Goal: Information Seeking & Learning: Learn about a topic

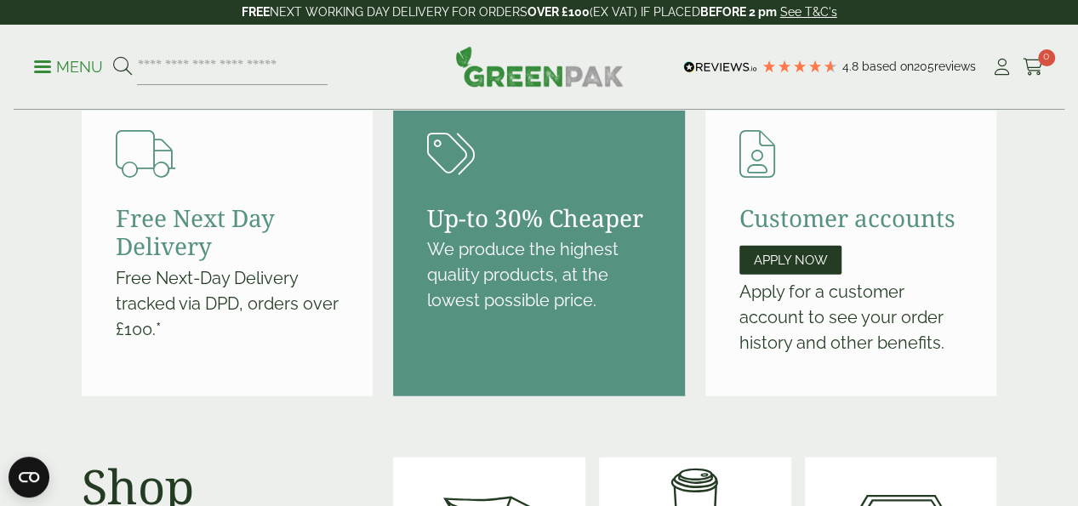
scroll to position [2008, 0]
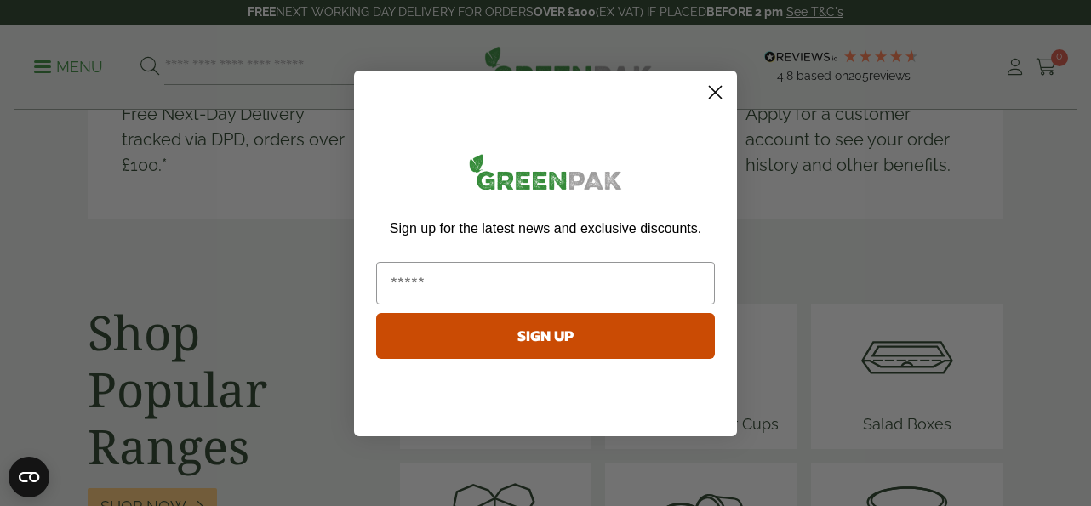
click at [711, 87] on icon "Close dialog" at bounding box center [716, 92] width 12 height 12
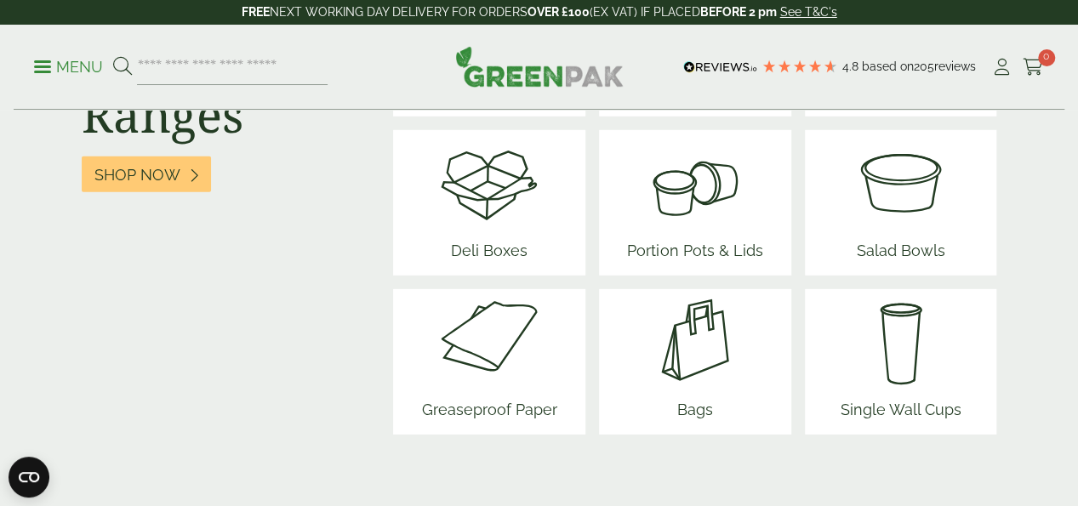
scroll to position [2451, 0]
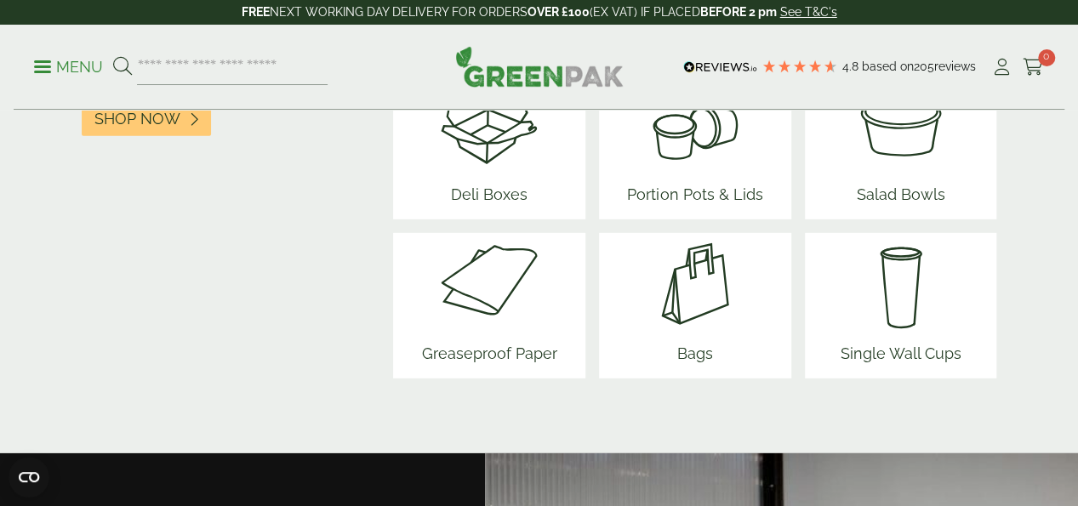
click at [715, 243] on img at bounding box center [695, 284] width 102 height 102
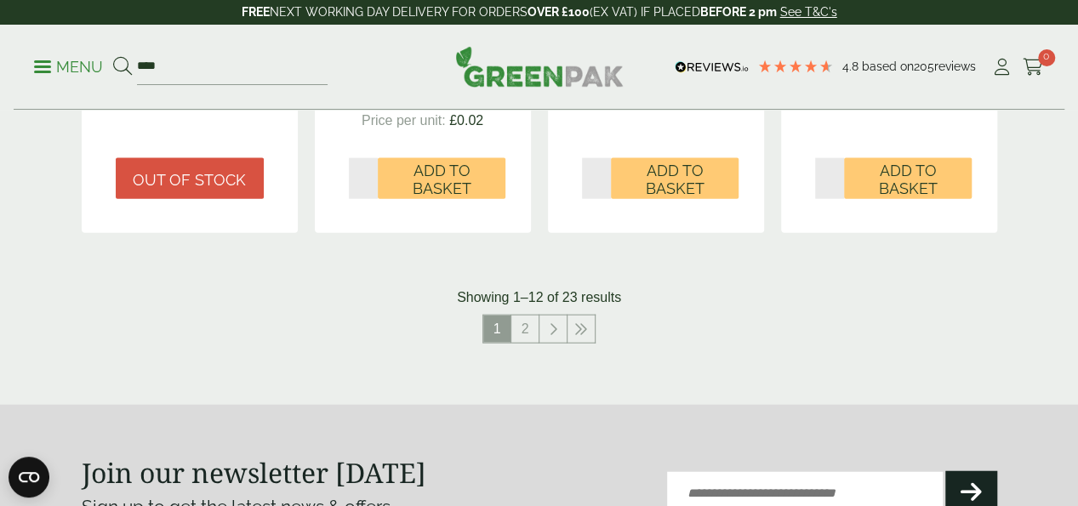
scroll to position [2042, 0]
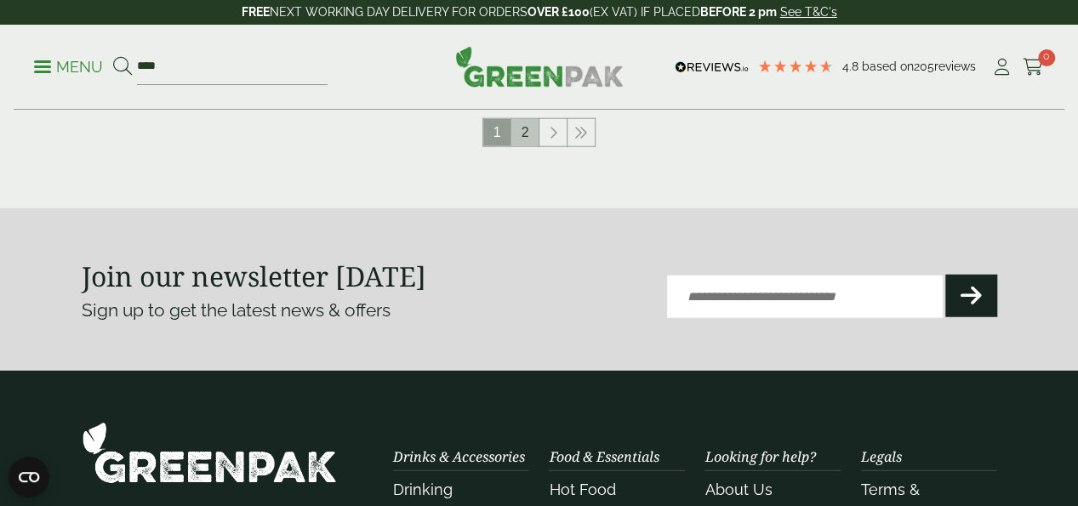
click at [531, 146] on link "2" at bounding box center [524, 132] width 27 height 27
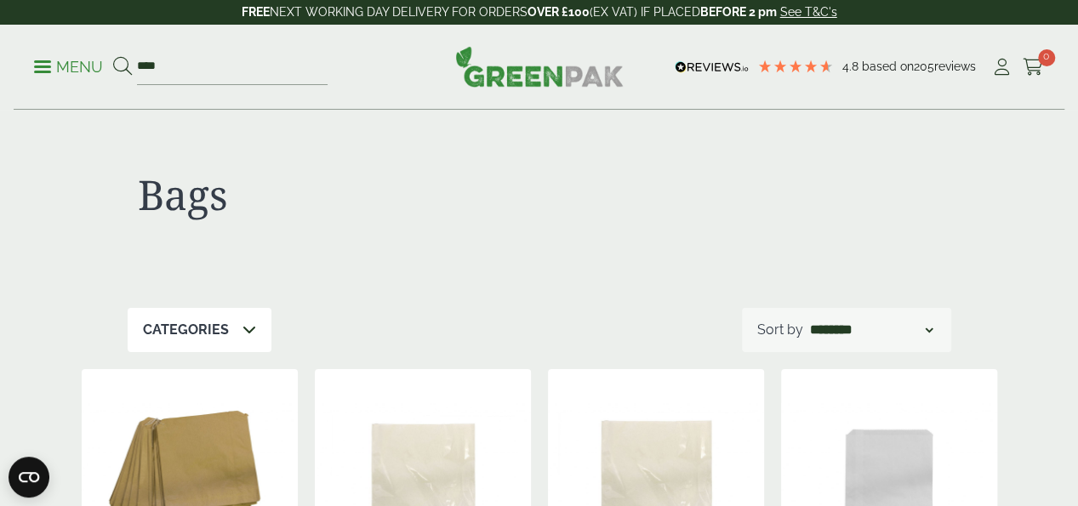
click at [47, 67] on span at bounding box center [42, 67] width 17 height 3
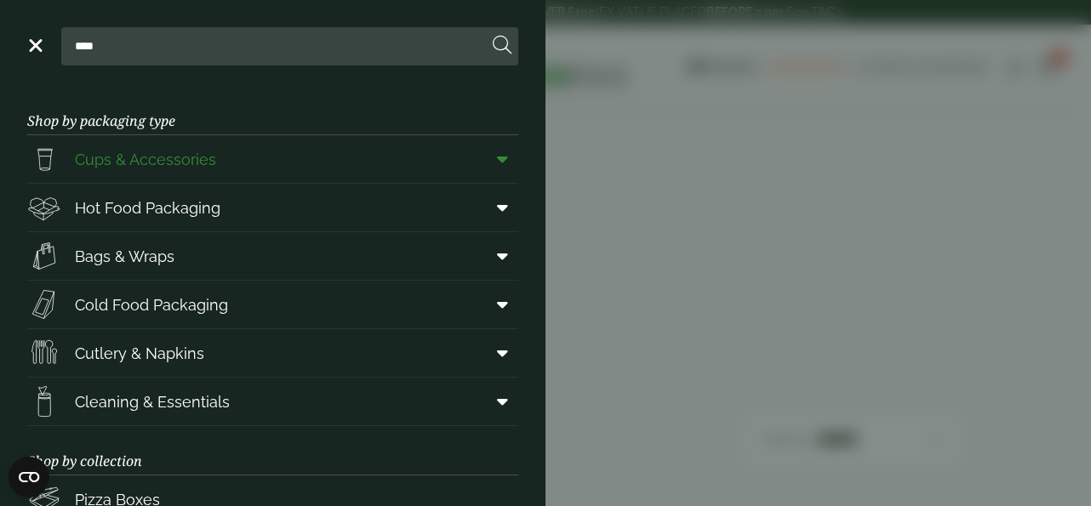
click at [291, 169] on link "Cups & Accessories" at bounding box center [272, 159] width 491 height 48
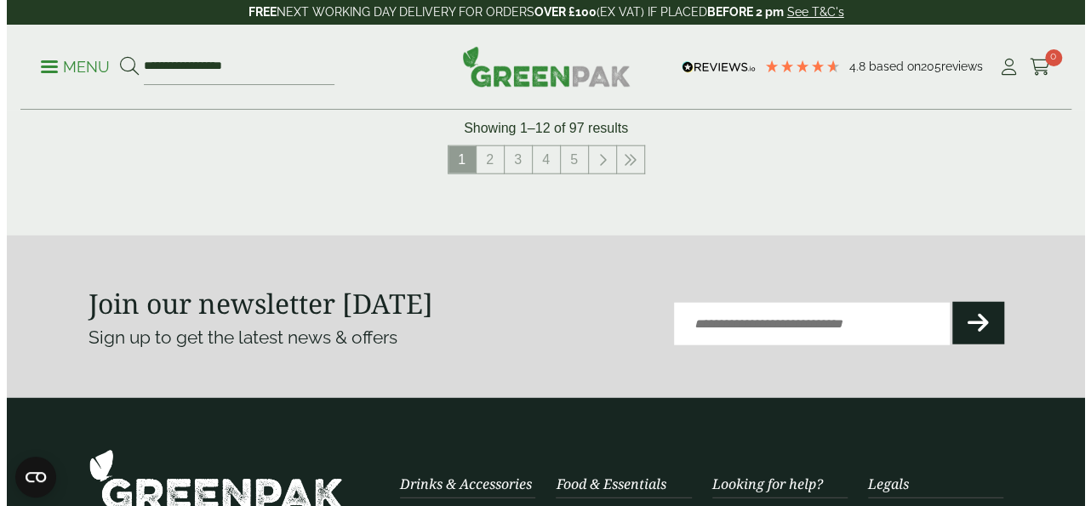
scroll to position [2111, 0]
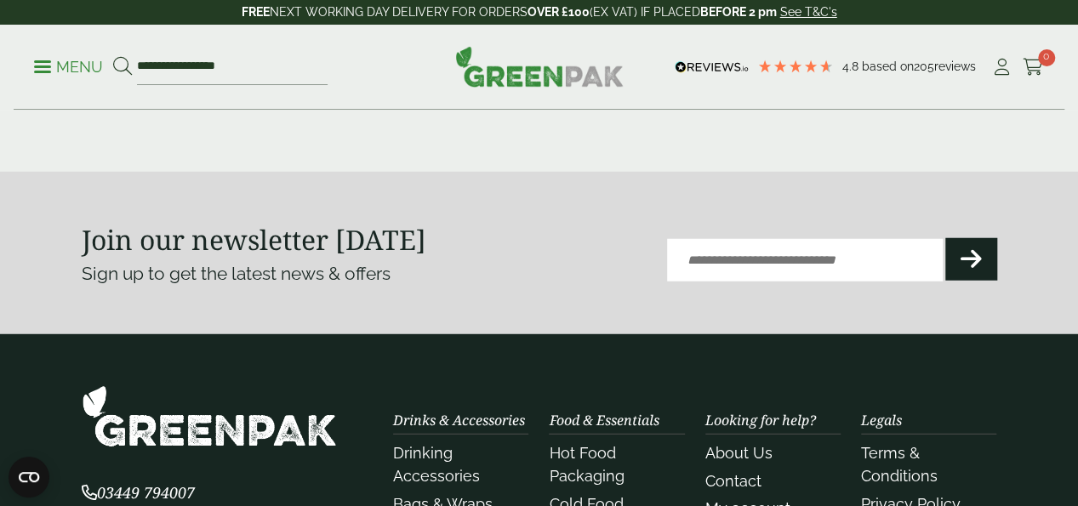
click at [44, 74] on p "Menu" at bounding box center [68, 67] width 69 height 20
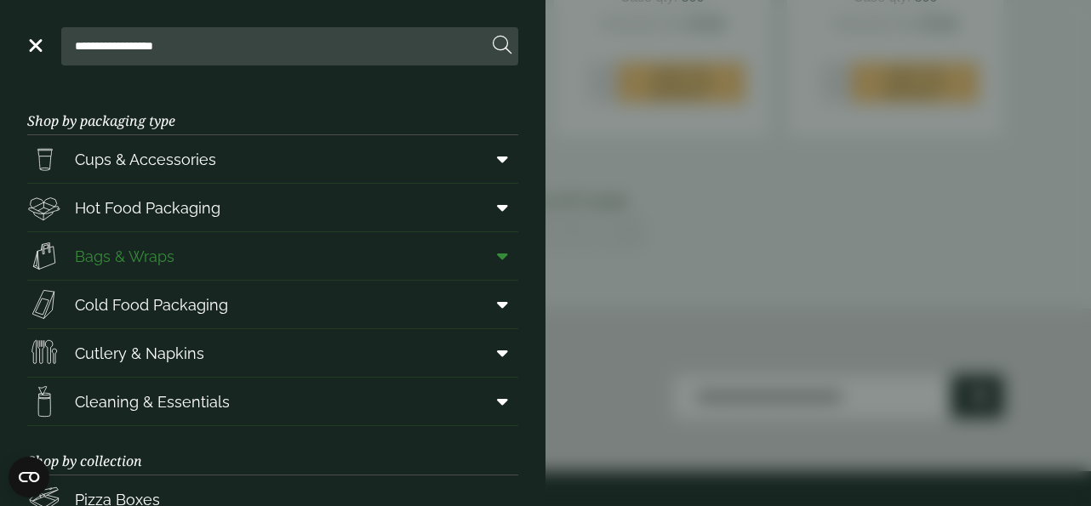
click at [131, 233] on link "Bags & Wraps" at bounding box center [272, 256] width 491 height 48
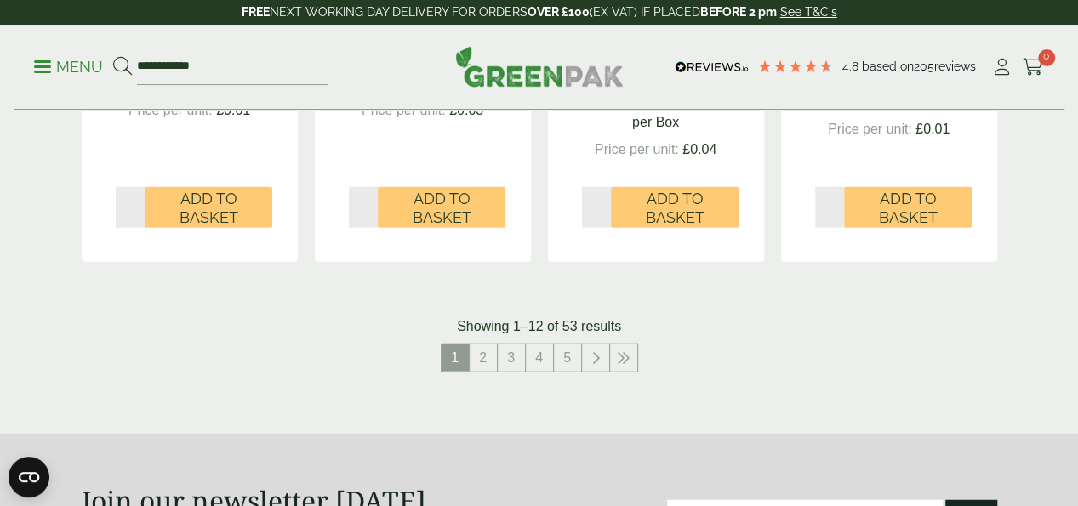
scroll to position [1940, 0]
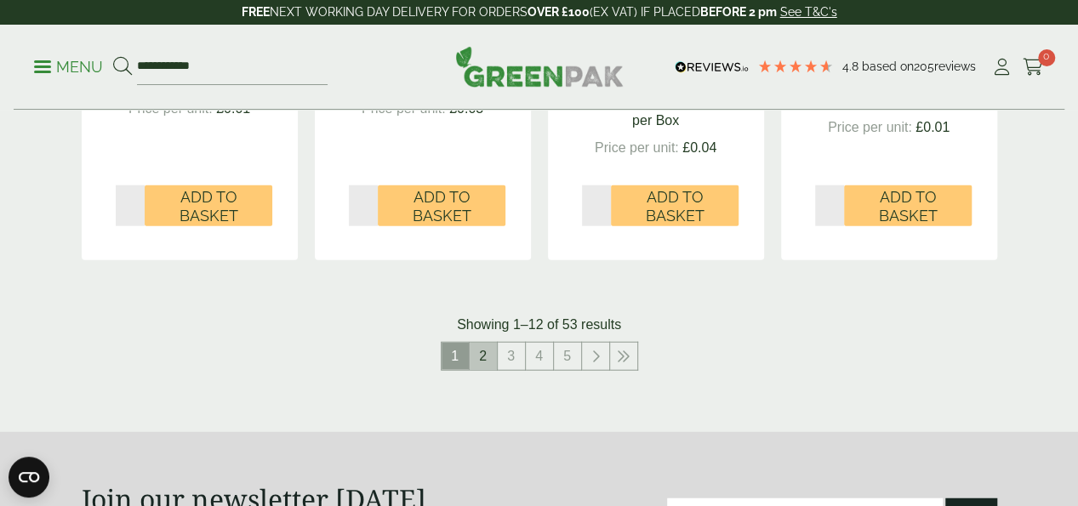
click at [482, 370] on link "2" at bounding box center [483, 356] width 27 height 27
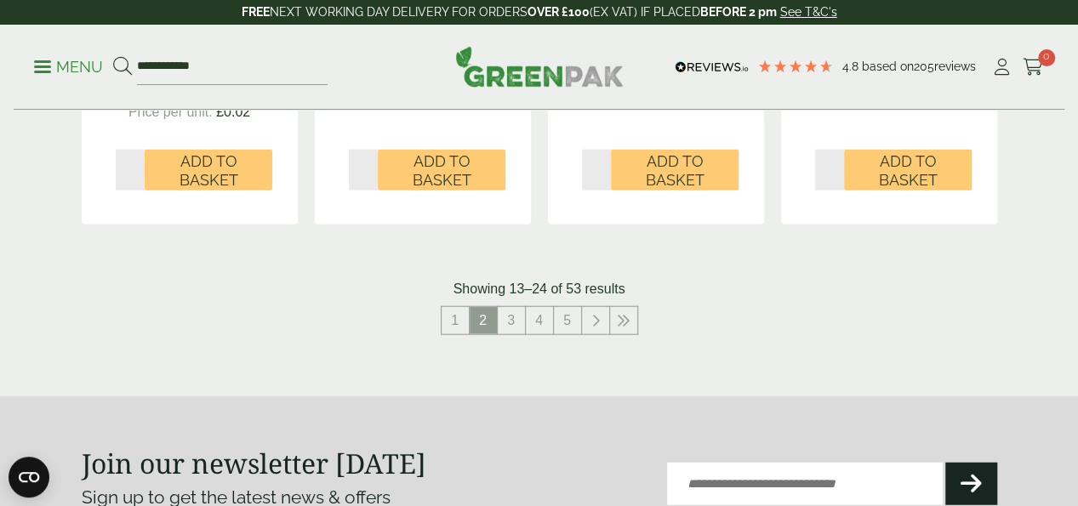
scroll to position [1940, 0]
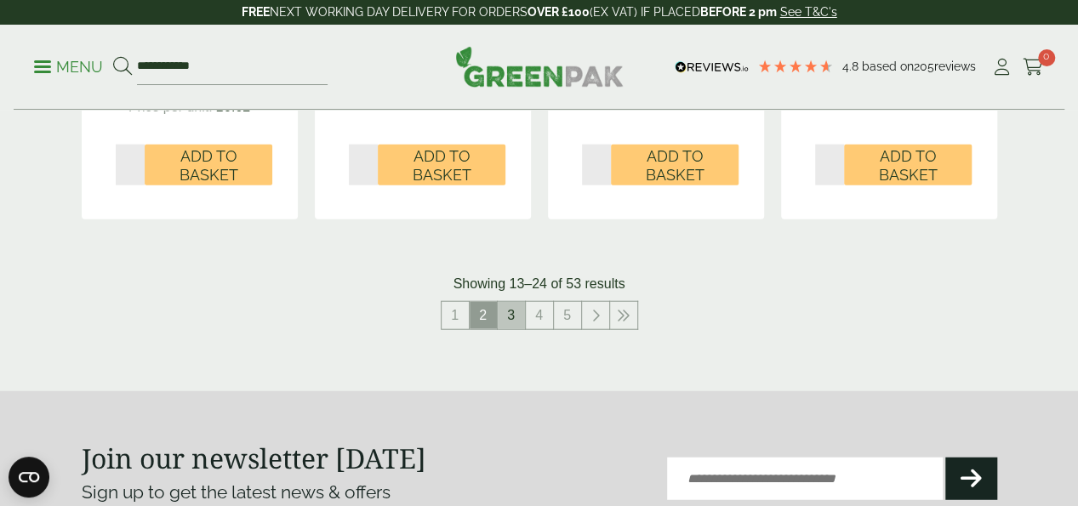
click at [517, 325] on link "3" at bounding box center [511, 315] width 27 height 27
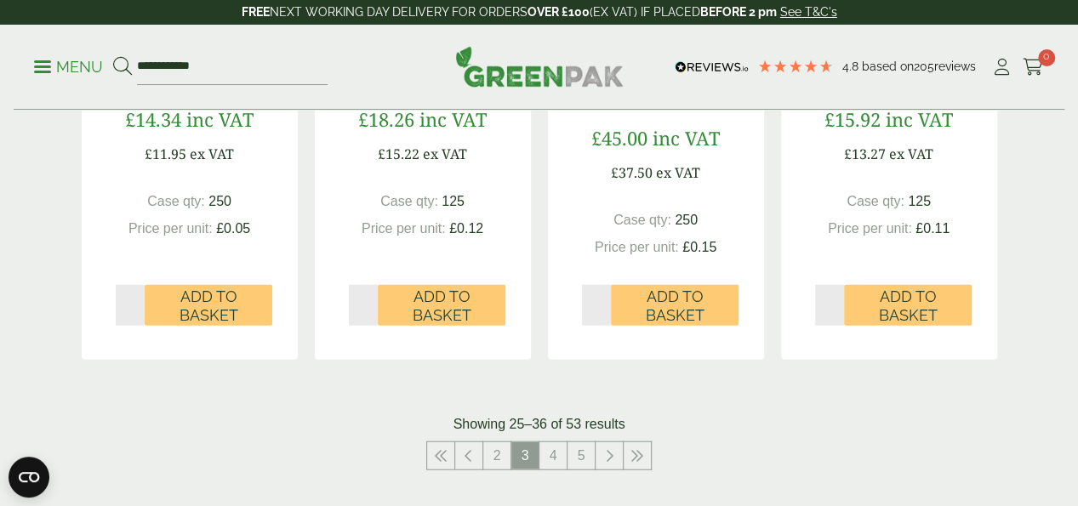
scroll to position [1804, 0]
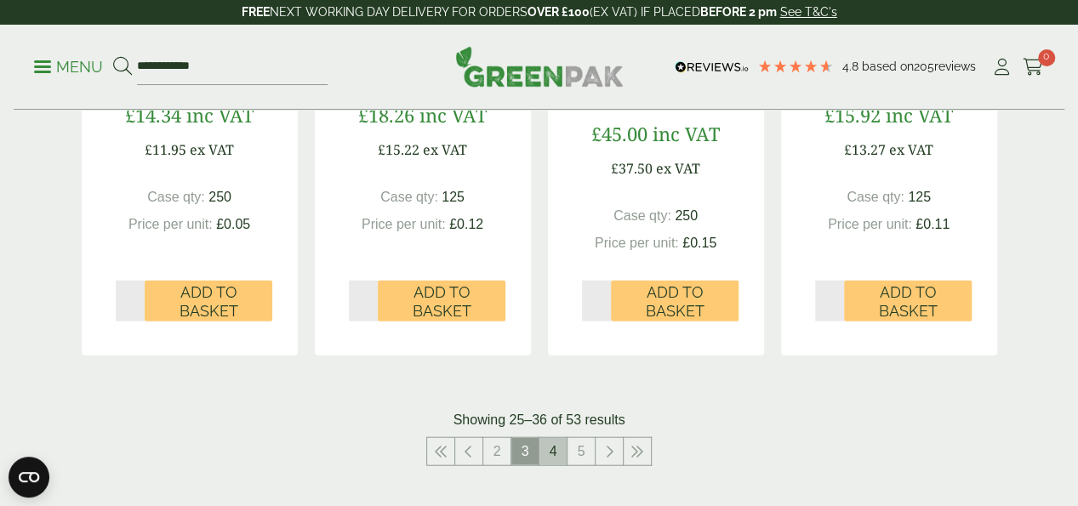
click at [554, 463] on link "4" at bounding box center [553, 451] width 27 height 27
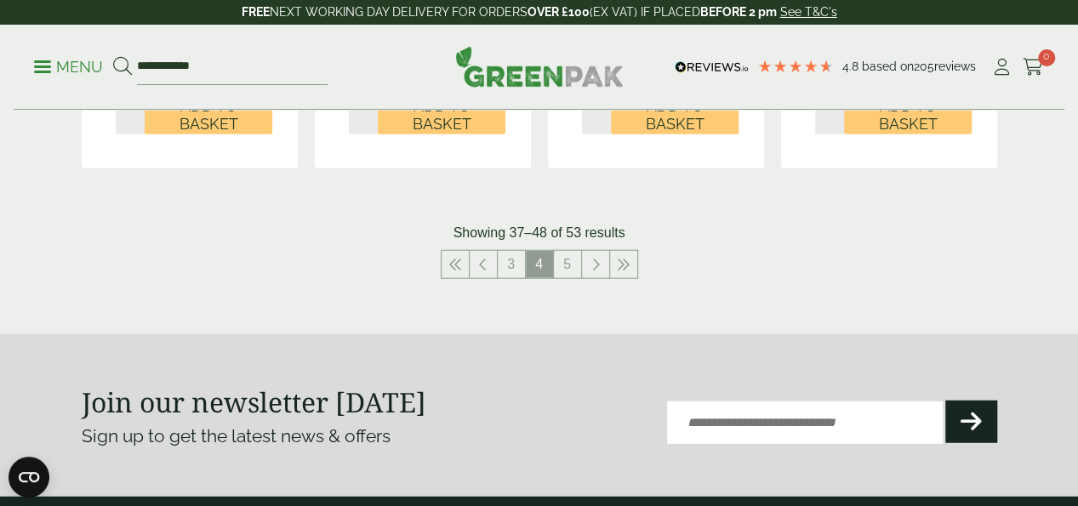
scroll to position [1974, 0]
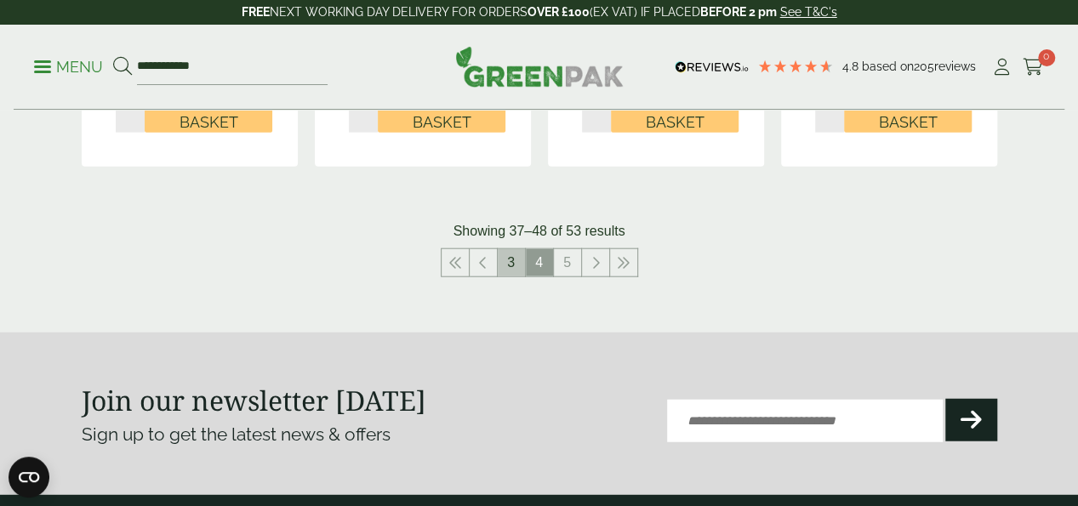
click at [504, 273] on link "3" at bounding box center [511, 262] width 27 height 27
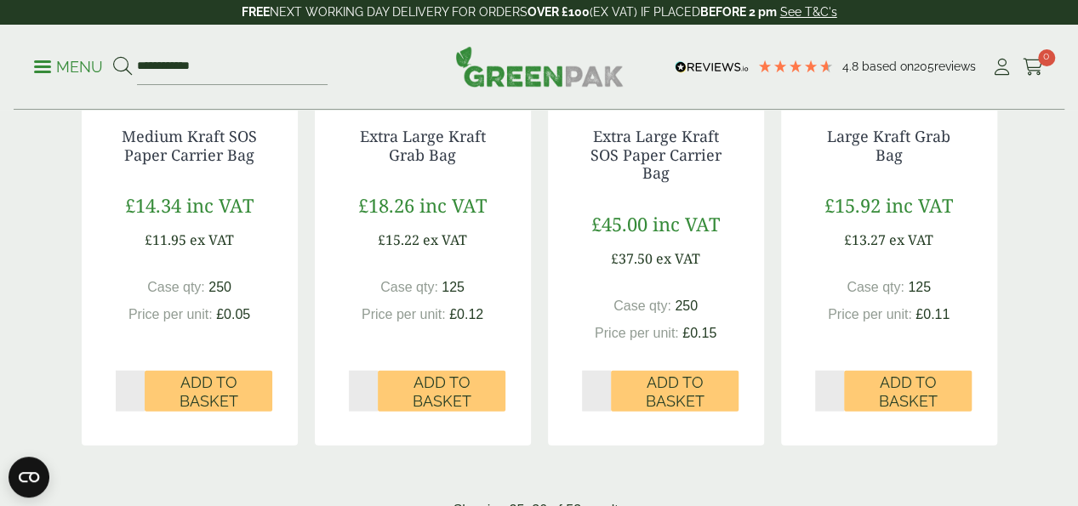
scroll to position [1770, 0]
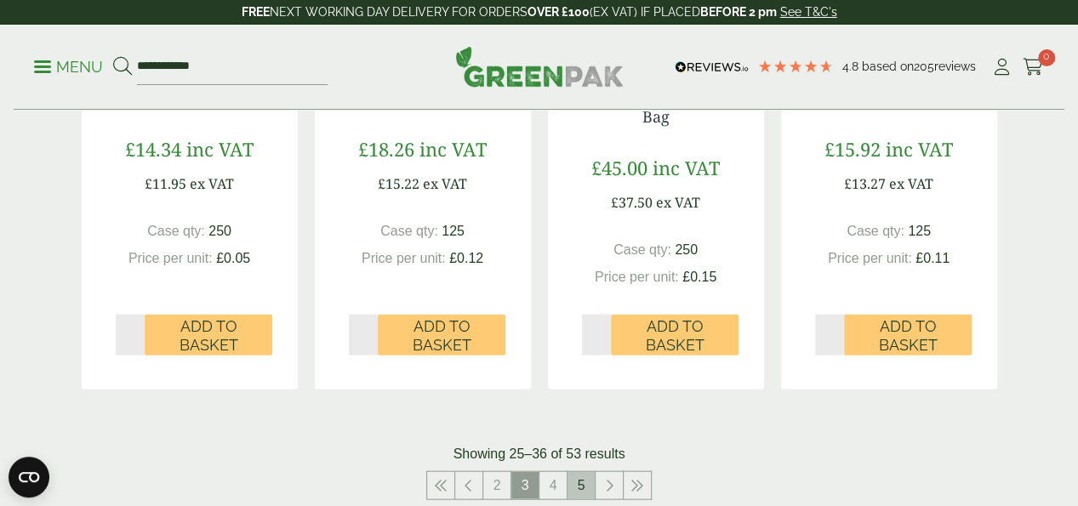
click at [587, 492] on link "5" at bounding box center [581, 485] width 27 height 27
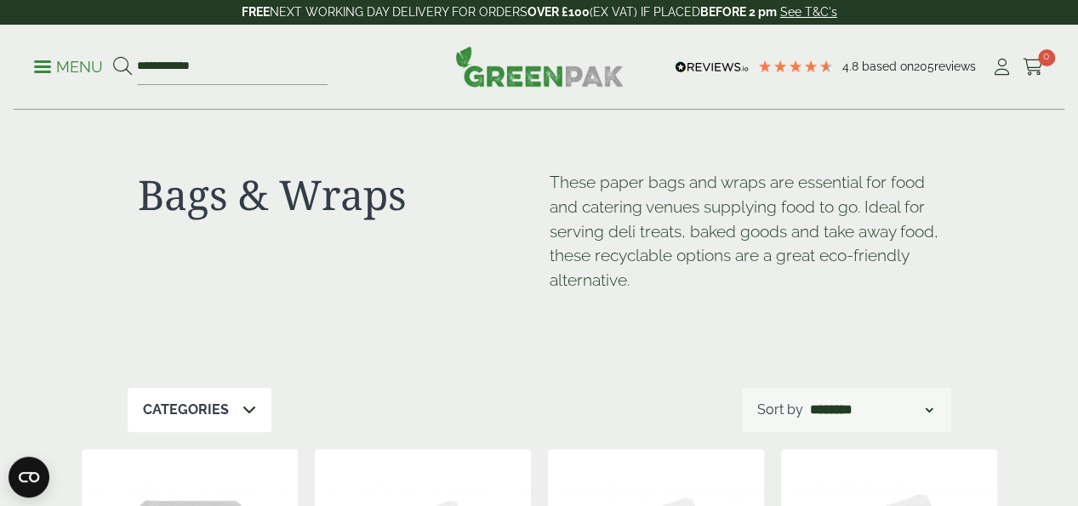
click at [565, 76] on img at bounding box center [539, 66] width 169 height 41
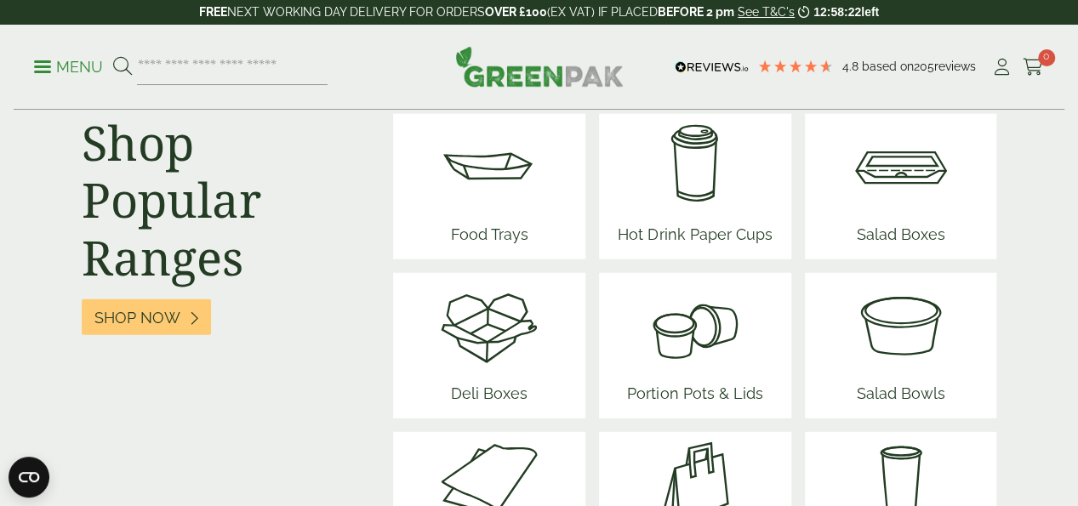
scroll to position [2254, 0]
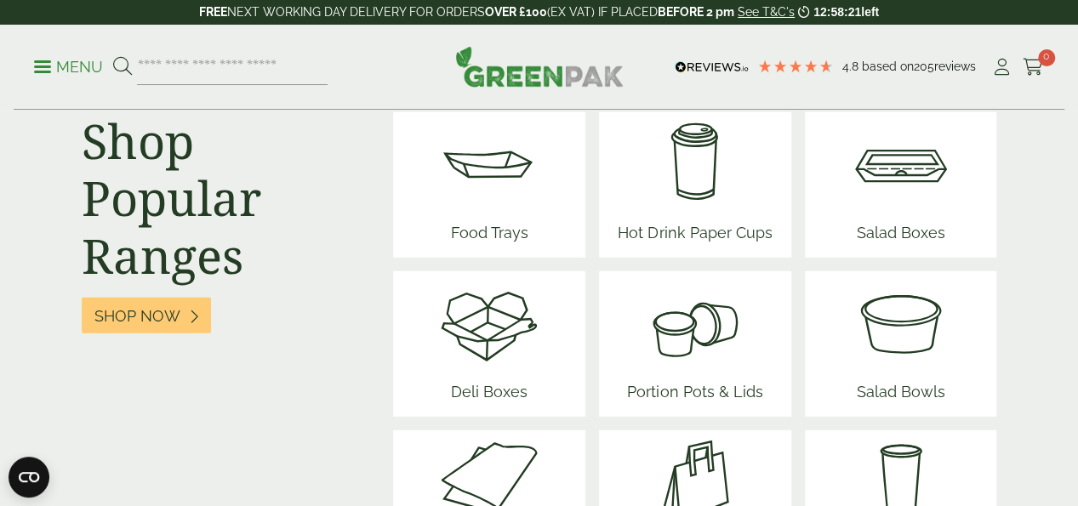
click at [700, 374] on span "Portion Pots & Lids" at bounding box center [694, 395] width 149 height 43
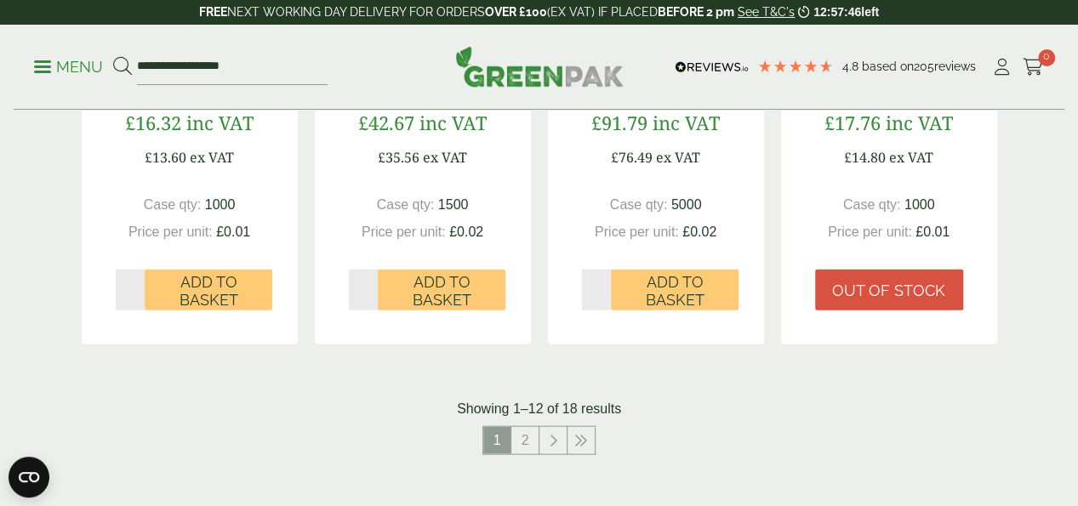
scroll to position [1770, 0]
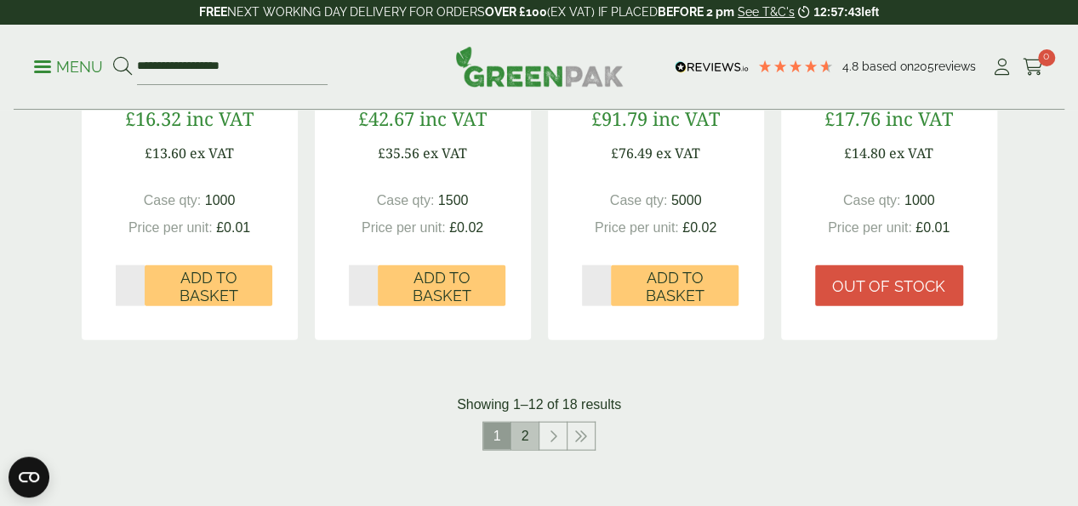
click at [538, 450] on link "2" at bounding box center [524, 436] width 27 height 27
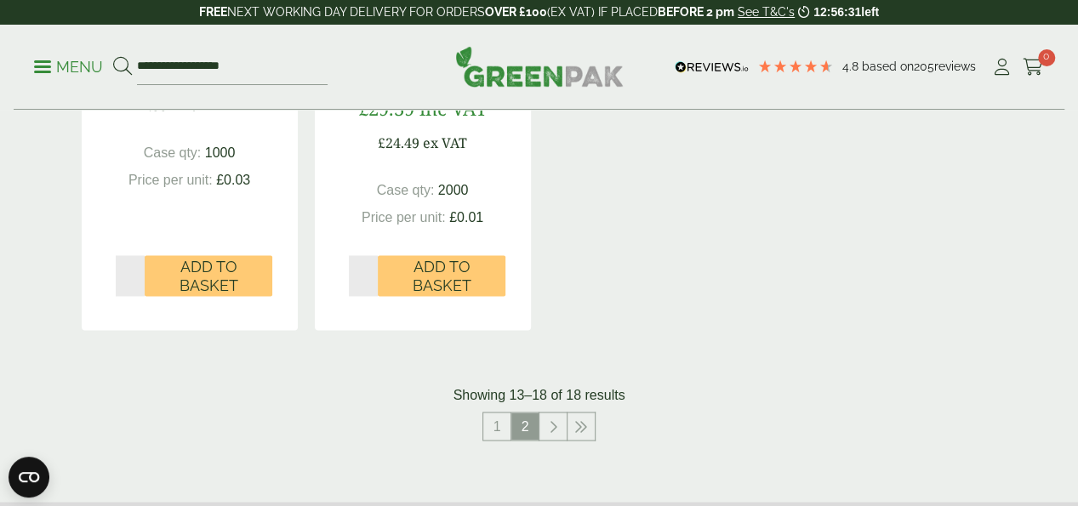
scroll to position [1307, 0]
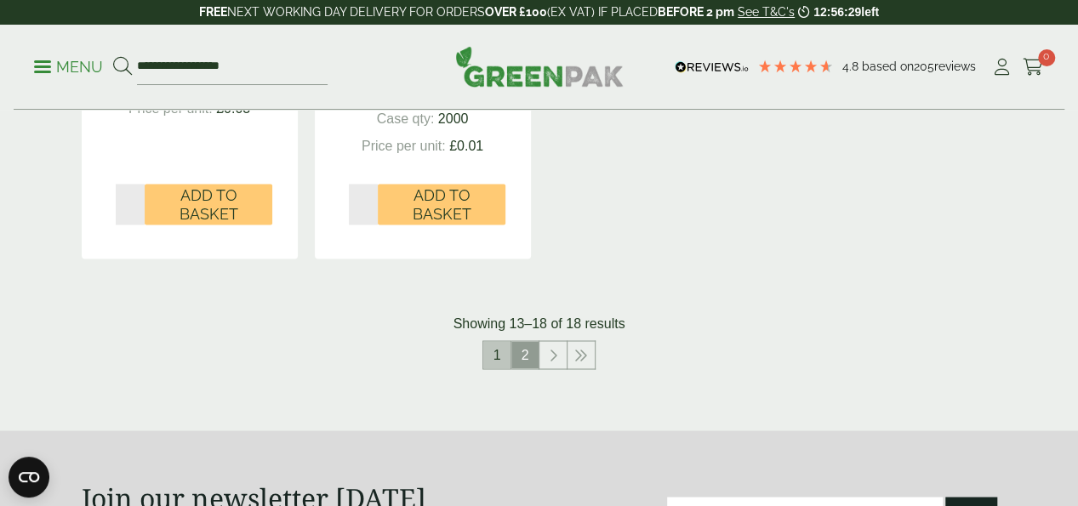
click at [494, 368] on link "1" at bounding box center [496, 354] width 27 height 27
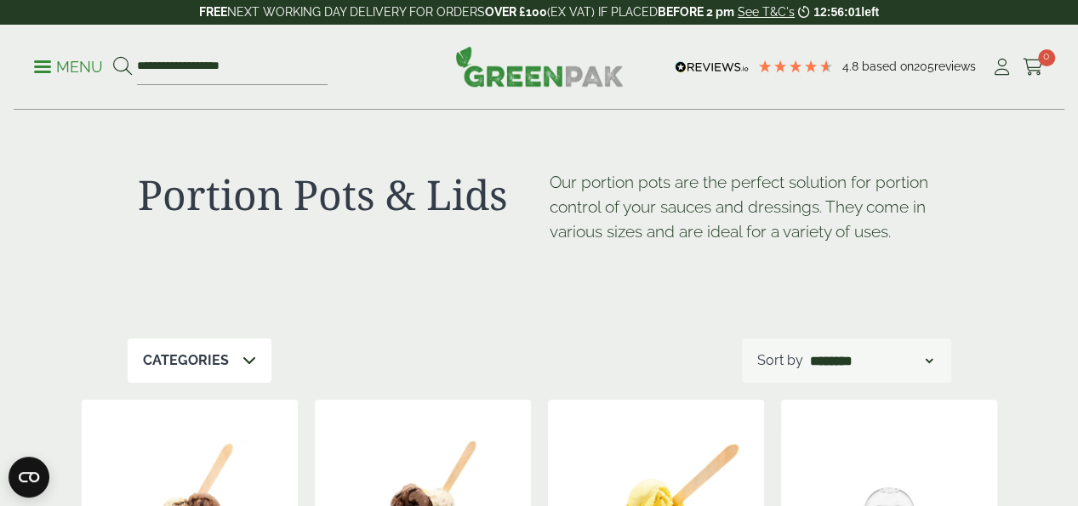
click at [580, 77] on img at bounding box center [539, 66] width 169 height 41
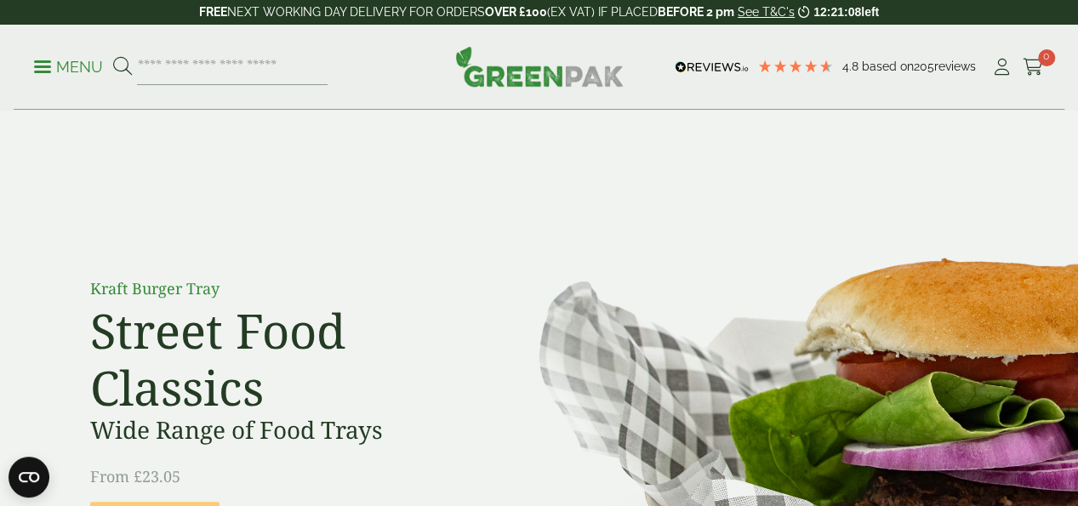
click at [557, 76] on img at bounding box center [539, 66] width 169 height 41
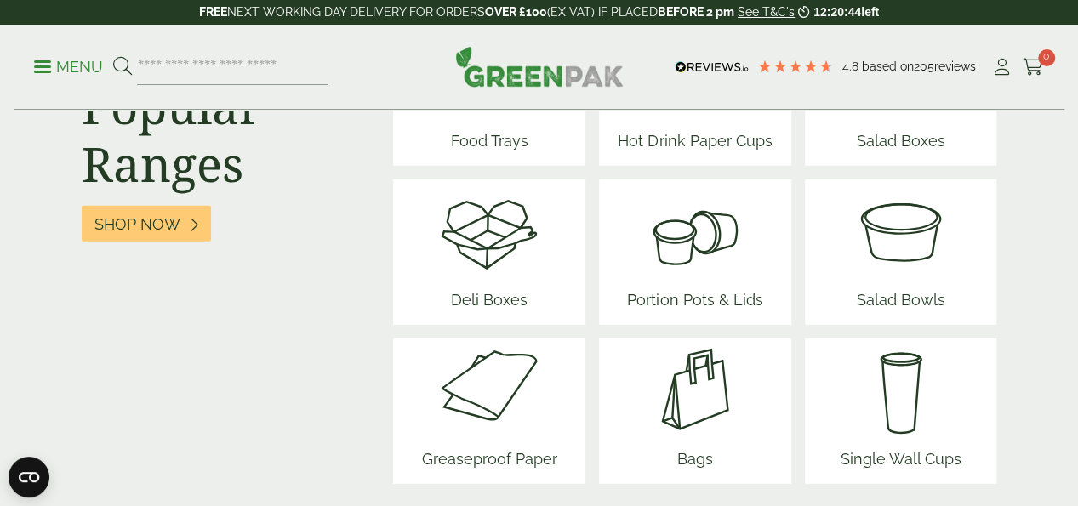
scroll to position [2315, 0]
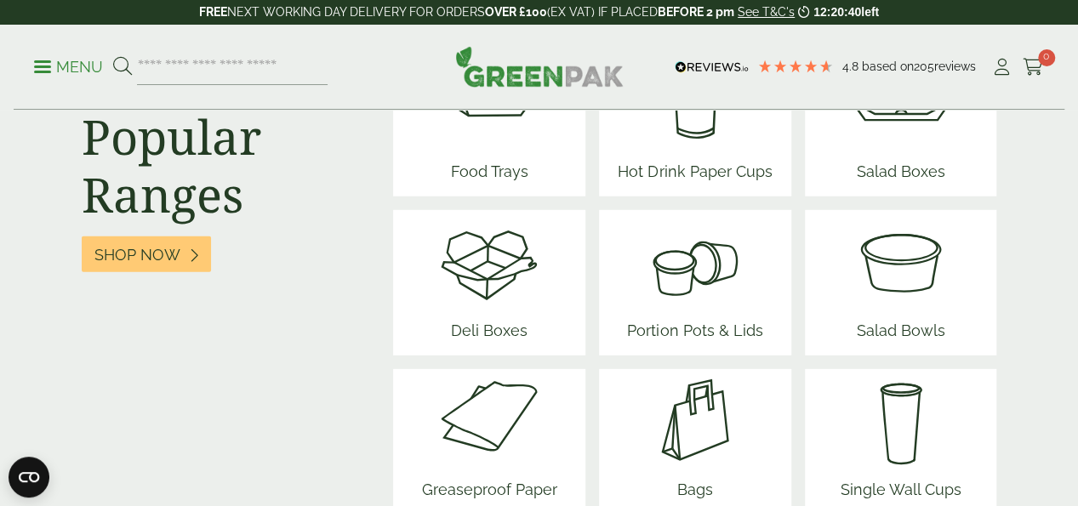
click at [688, 391] on img at bounding box center [695, 420] width 102 height 102
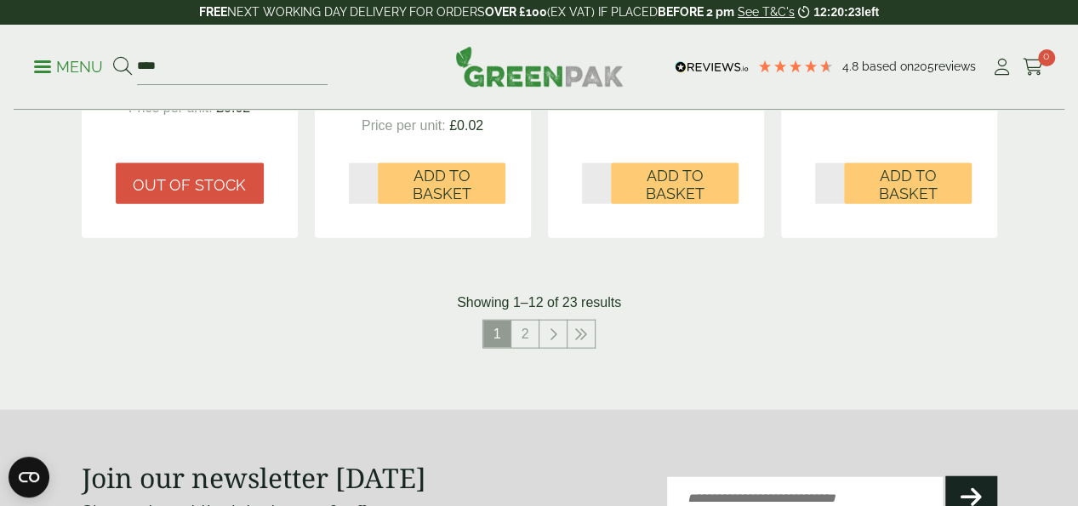
scroll to position [1906, 0]
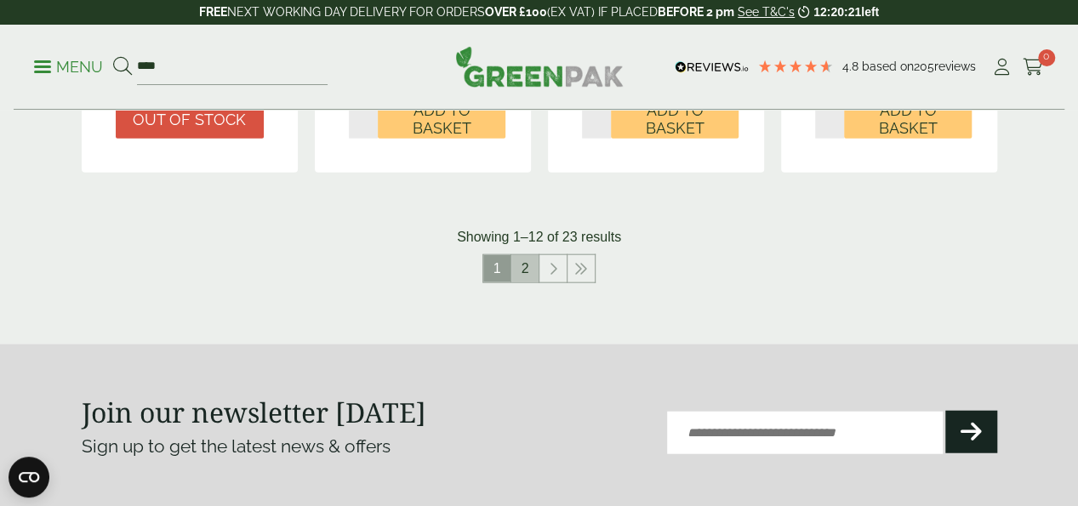
click at [522, 283] on link "2" at bounding box center [524, 268] width 27 height 27
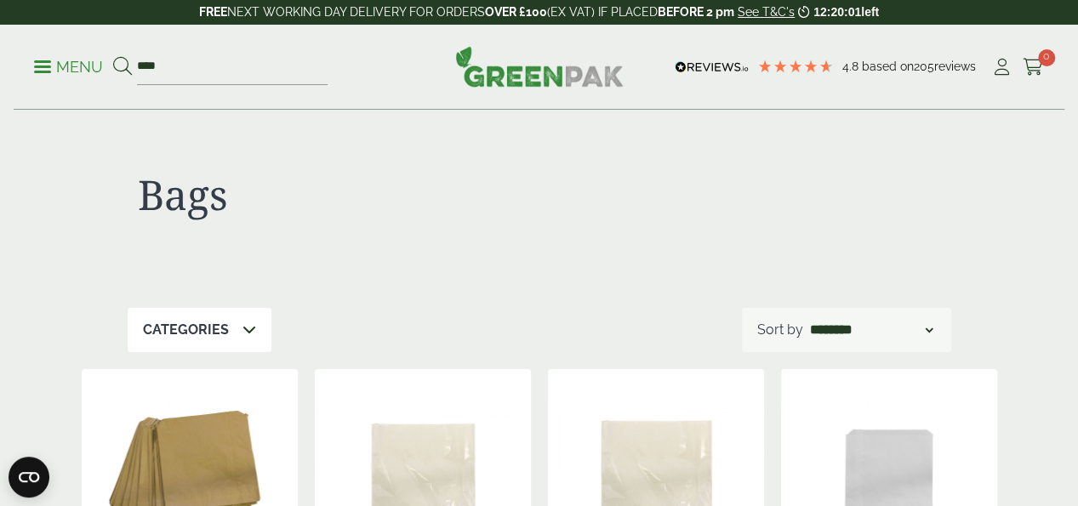
click at [60, 60] on p "Menu" at bounding box center [68, 67] width 69 height 20
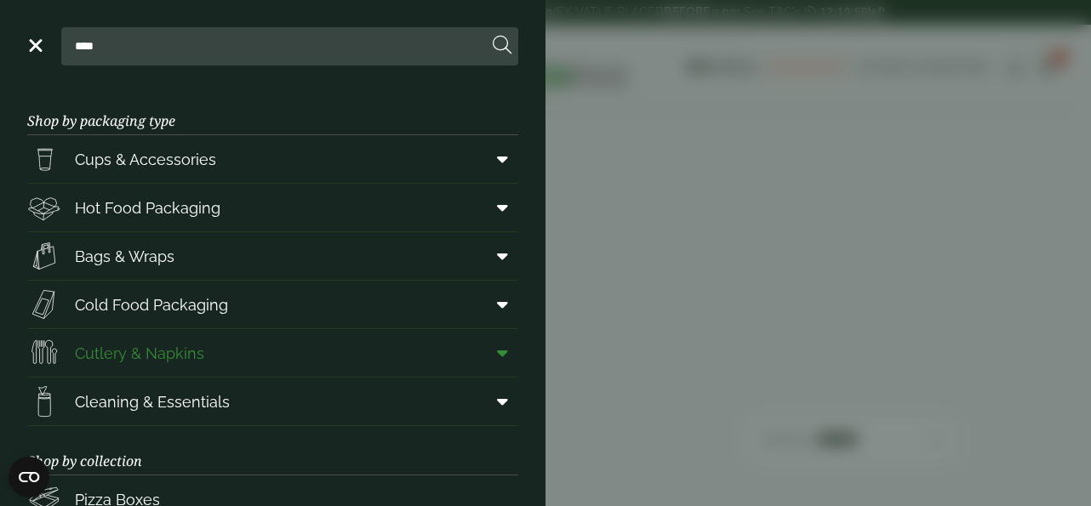
click at [70, 345] on span "Cutlery & Napkins" at bounding box center [115, 353] width 177 height 34
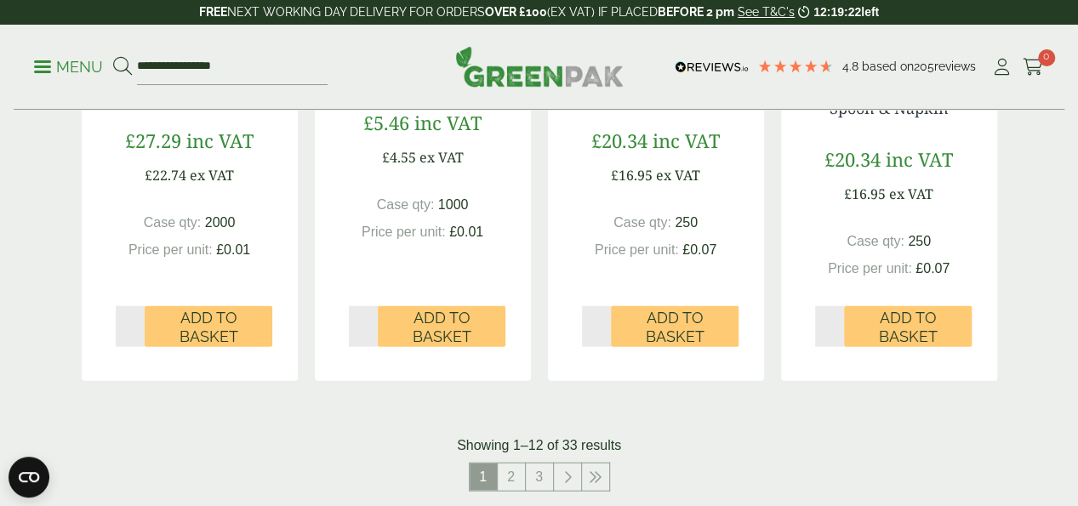
scroll to position [1872, 0]
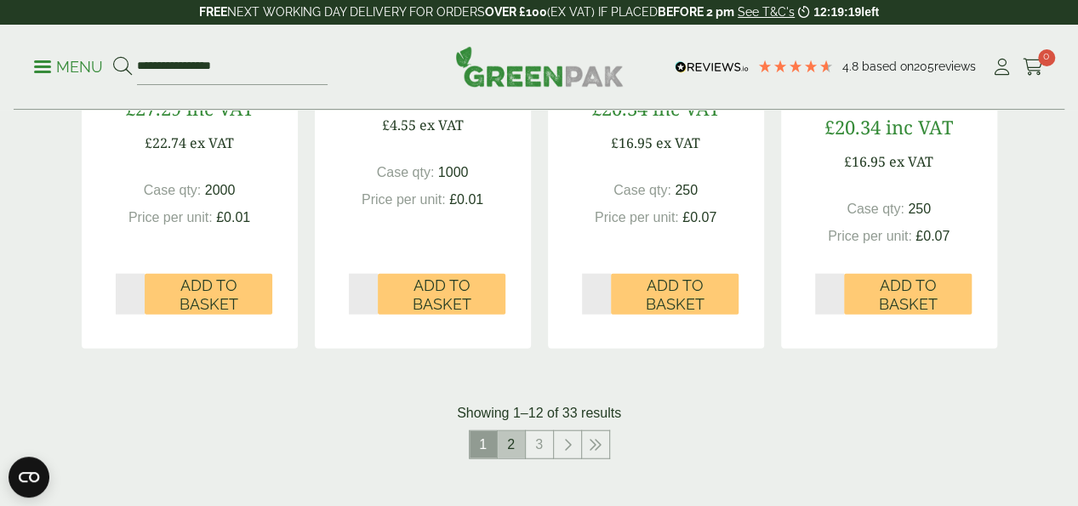
click at [509, 459] on link "2" at bounding box center [511, 444] width 27 height 27
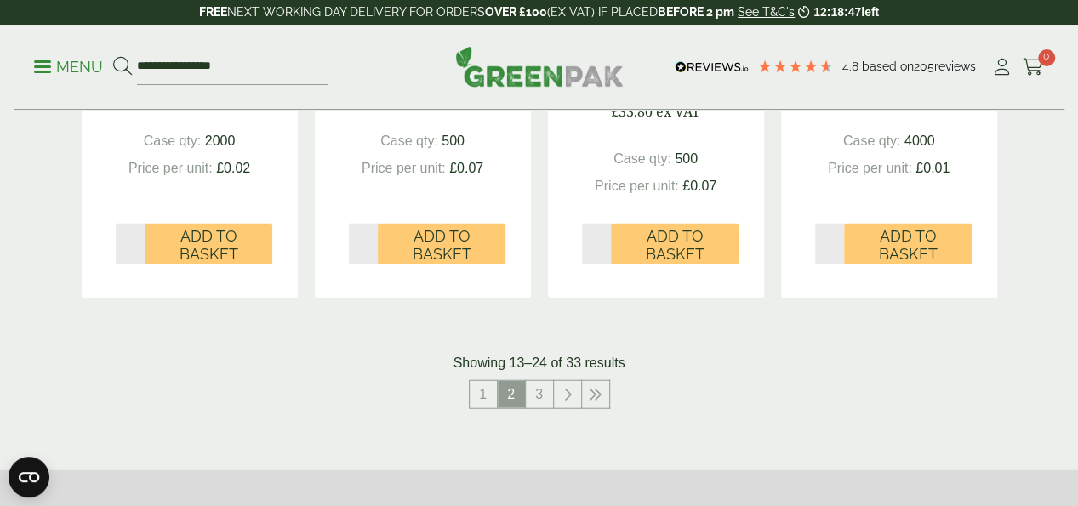
scroll to position [1974, 0]
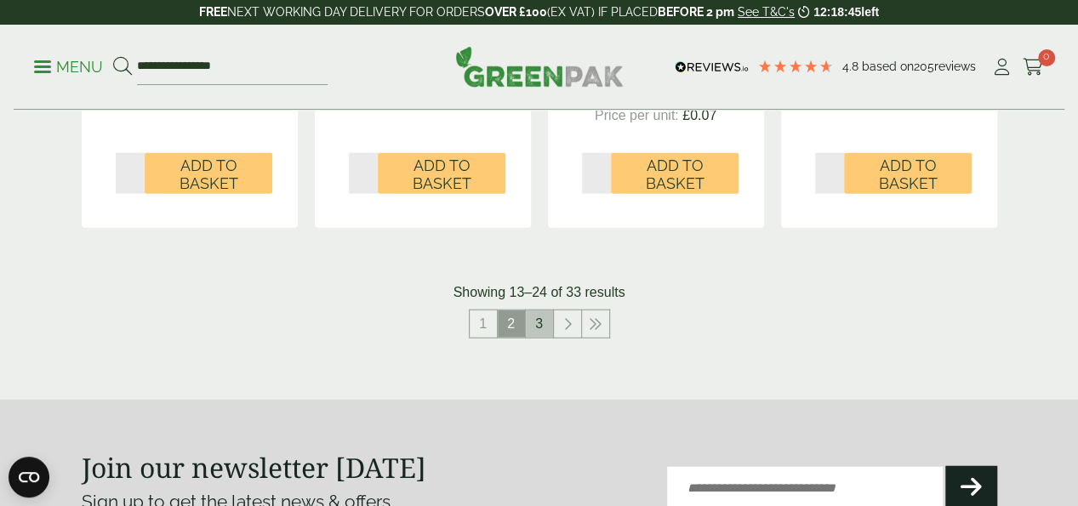
click at [536, 338] on link "3" at bounding box center [539, 324] width 27 height 27
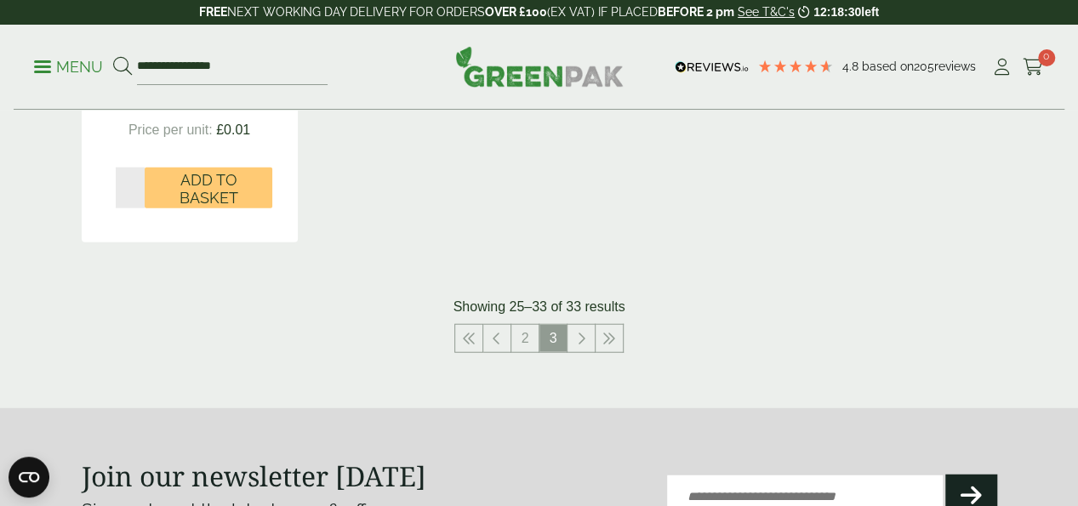
scroll to position [2008, 0]
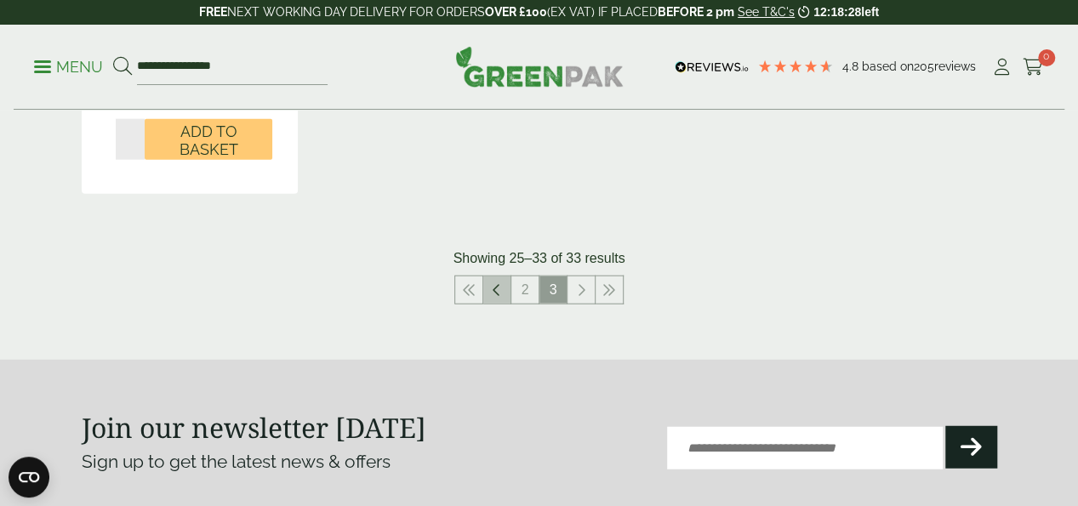
click at [496, 304] on link at bounding box center [496, 290] width 27 height 27
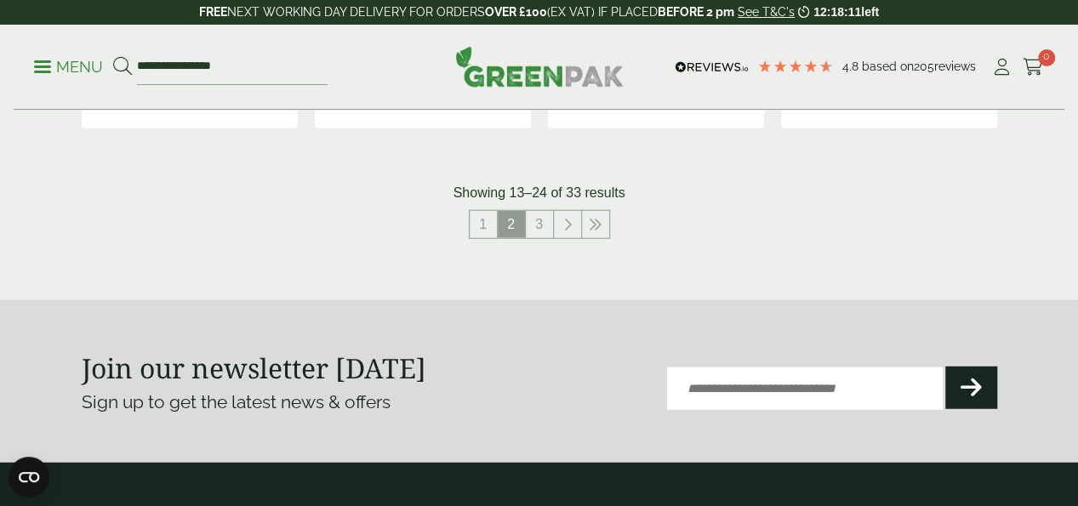
scroll to position [2077, 0]
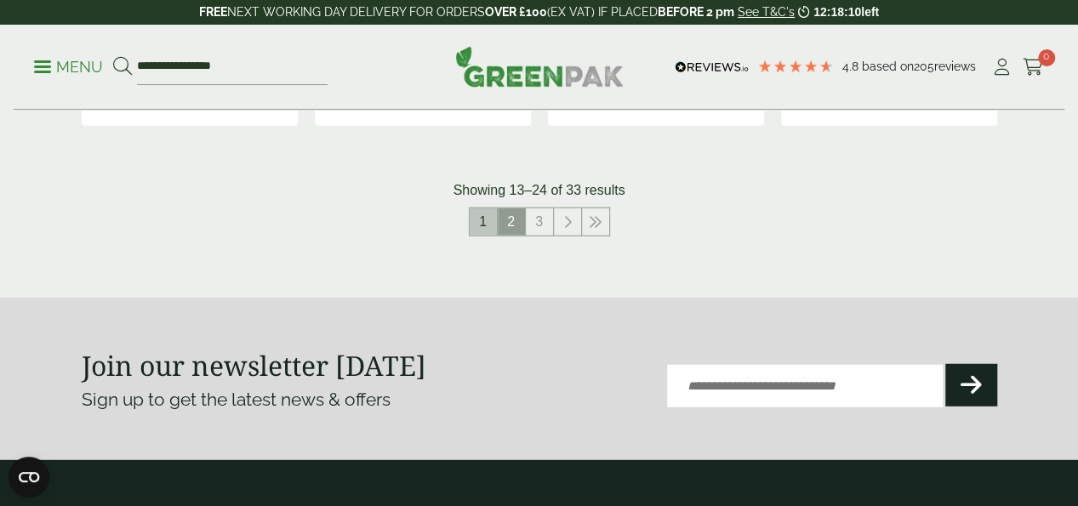
click at [480, 236] on link "1" at bounding box center [483, 222] width 27 height 27
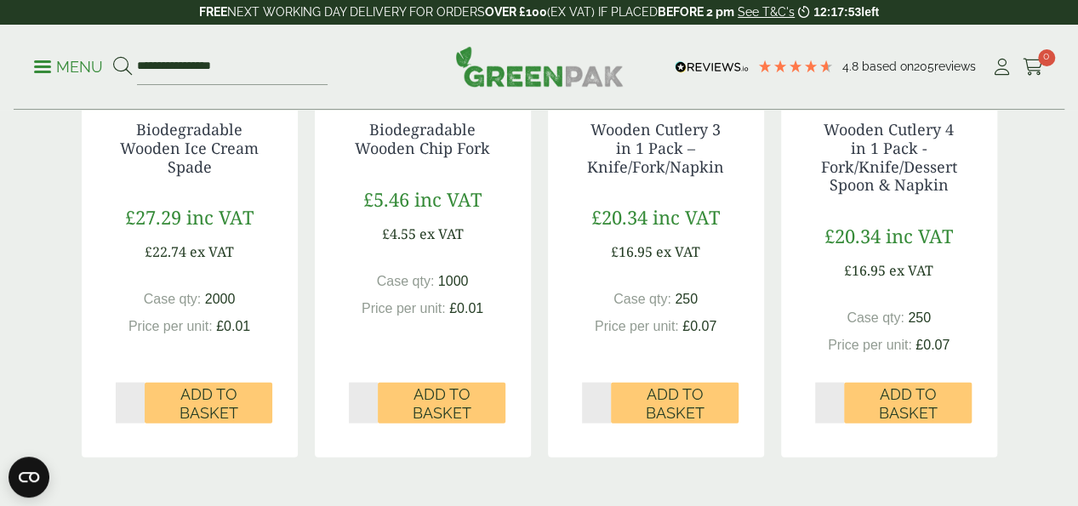
scroll to position [1770, 0]
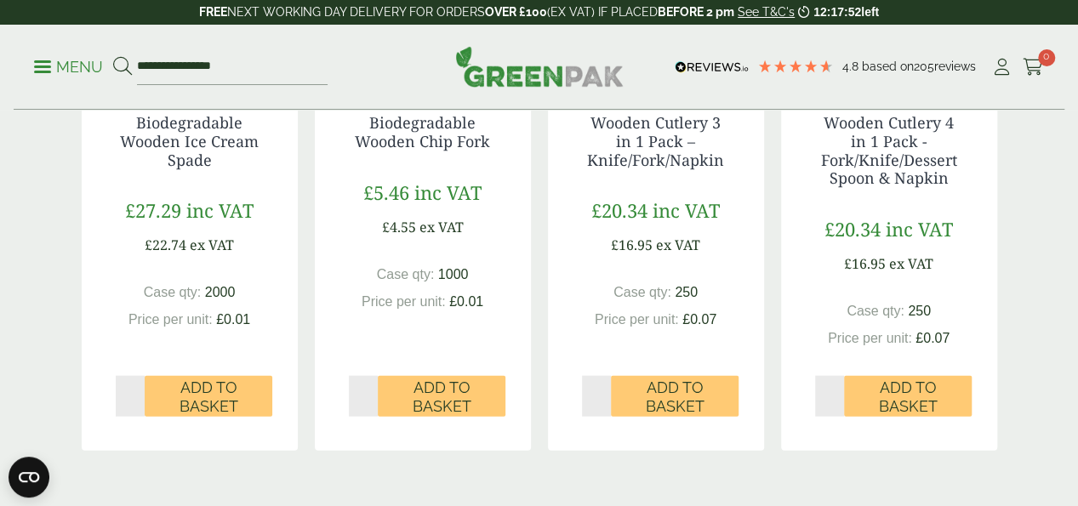
click at [477, 266] on div "Biodegradable Wooden Chip Fork £5.46 inc VAT £4.55 ex VAT Case qty: 1000 Price …" at bounding box center [423, 247] width 216 height 334
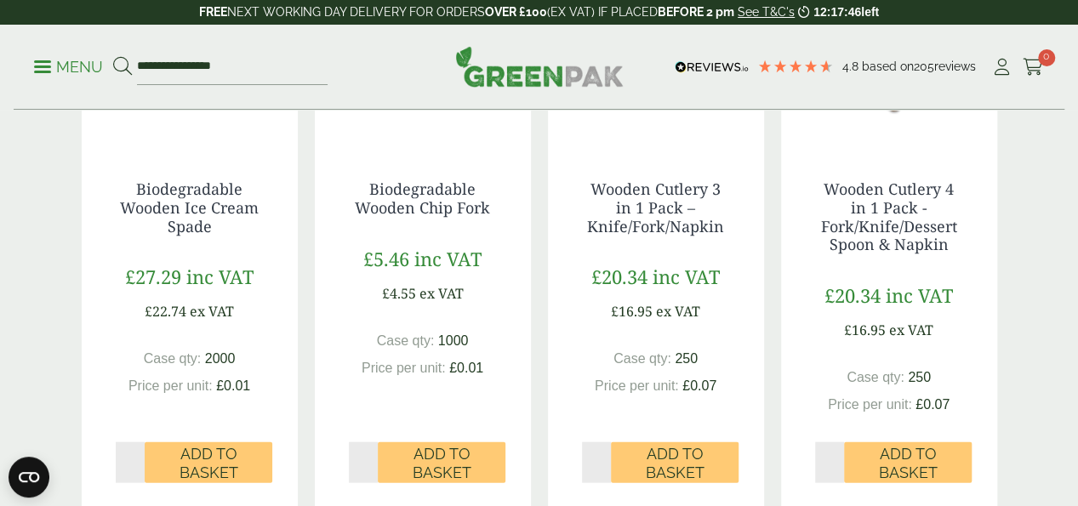
click at [477, 266] on div "Biodegradable Wooden Chip Fork £5.46 inc VAT £4.55 ex VAT Case qty: 1000 Price …" at bounding box center [423, 313] width 216 height 334
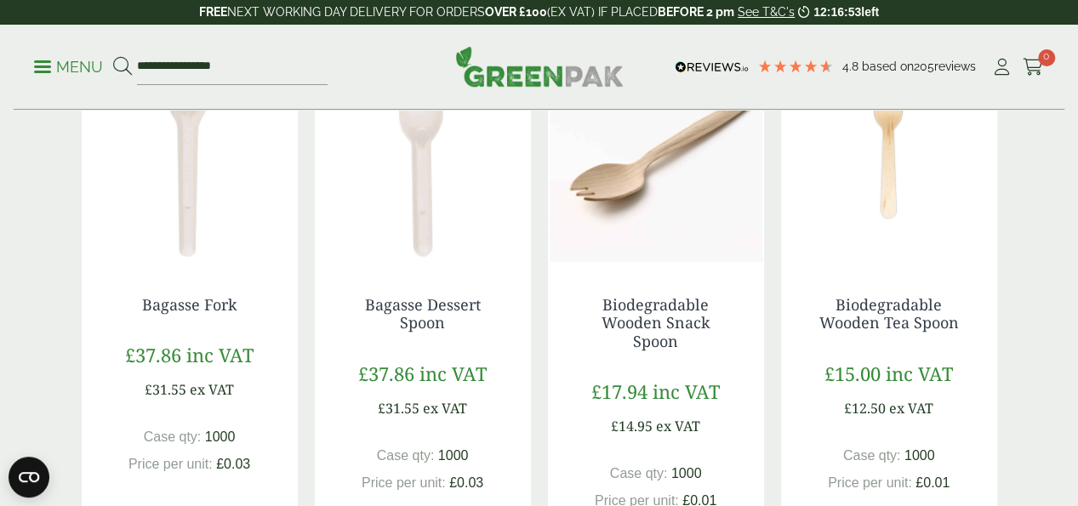
scroll to position [1021, 0]
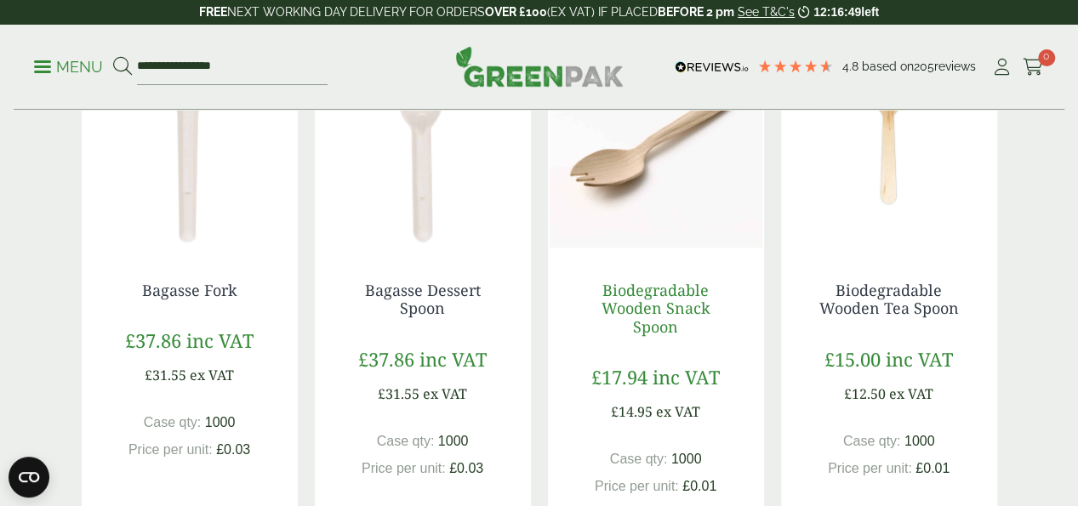
click at [627, 337] on link "Biodegradable Wooden Snack Spoon" at bounding box center [656, 308] width 109 height 57
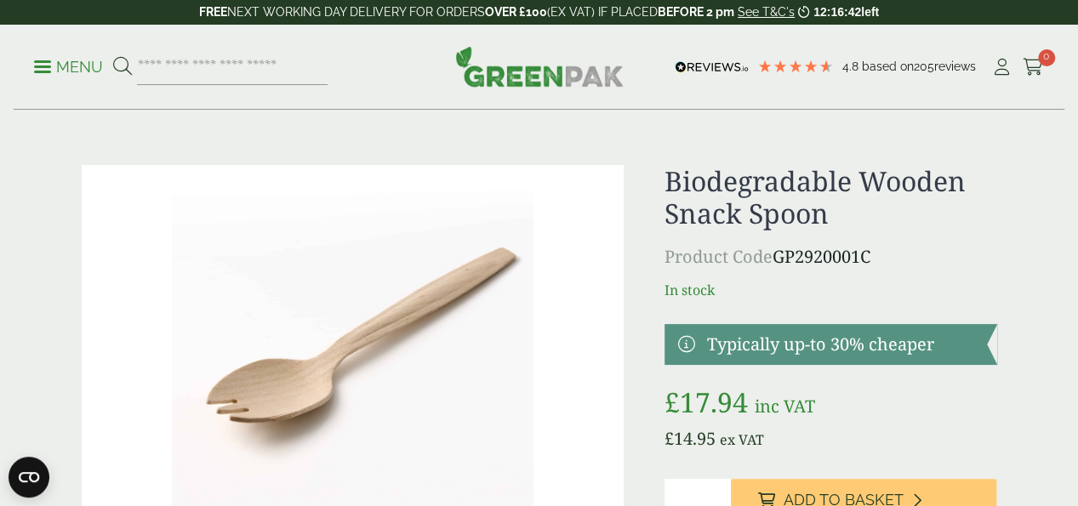
click at [624, 312] on img at bounding box center [353, 346] width 542 height 362
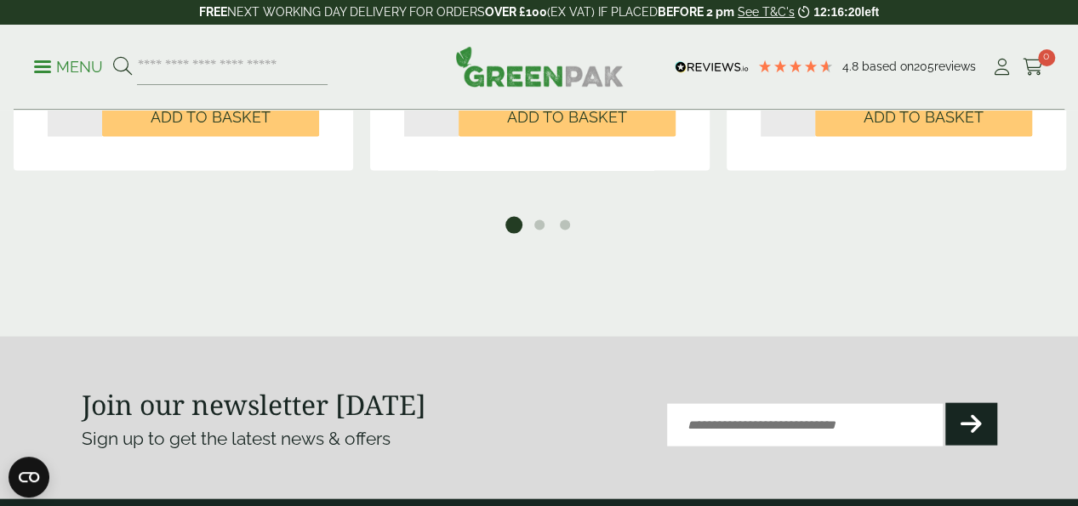
scroll to position [1668, 0]
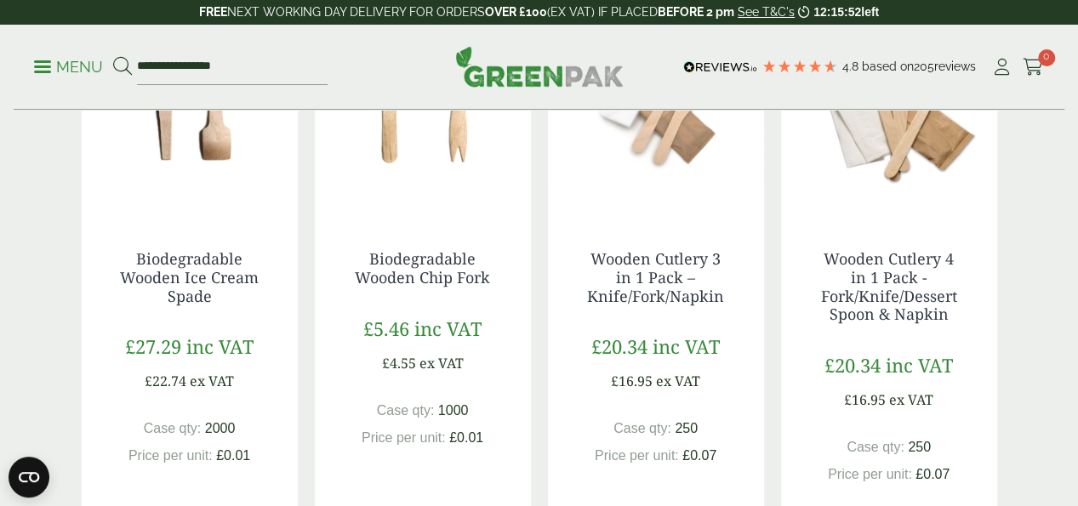
scroll to position [1600, 0]
